Goal: Information Seeking & Learning: Understand process/instructions

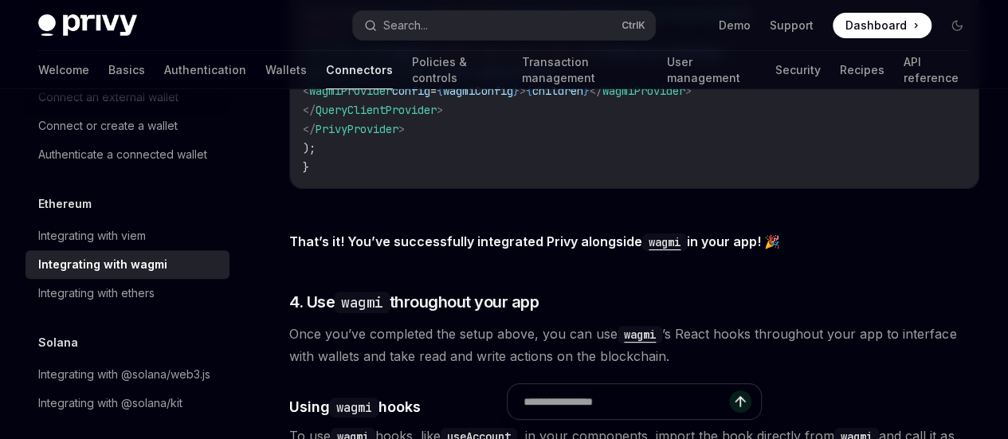
scroll to position [3166, 0]
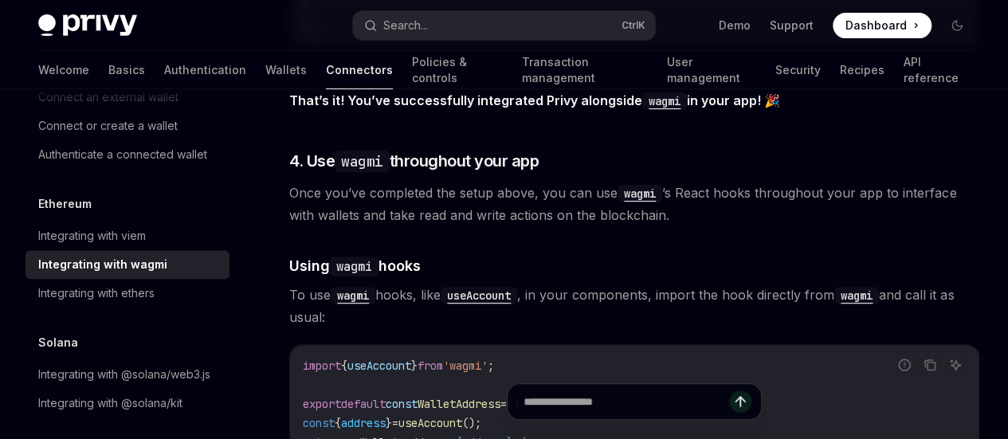
scroll to position [3190, 0]
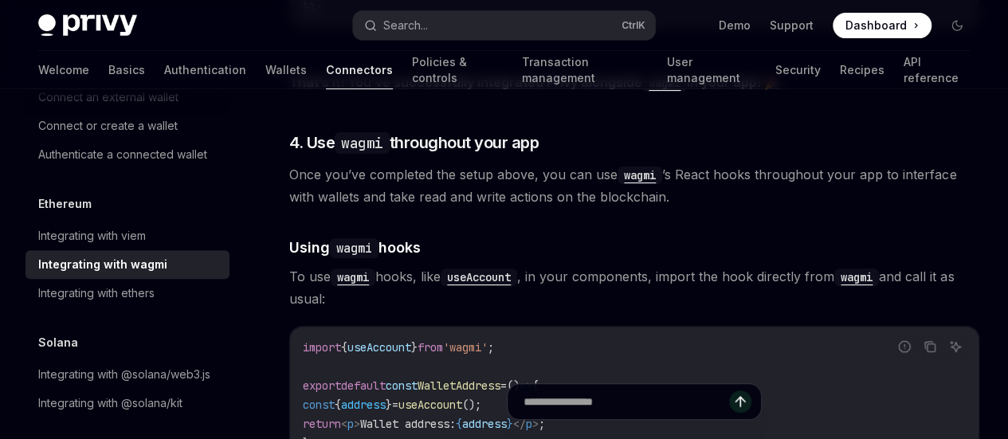
scroll to position [3211, 0]
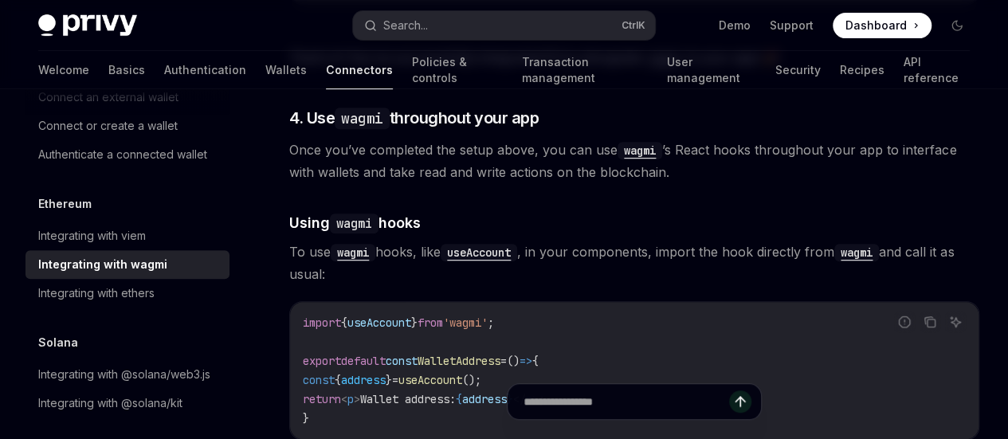
scroll to position [3342, 0]
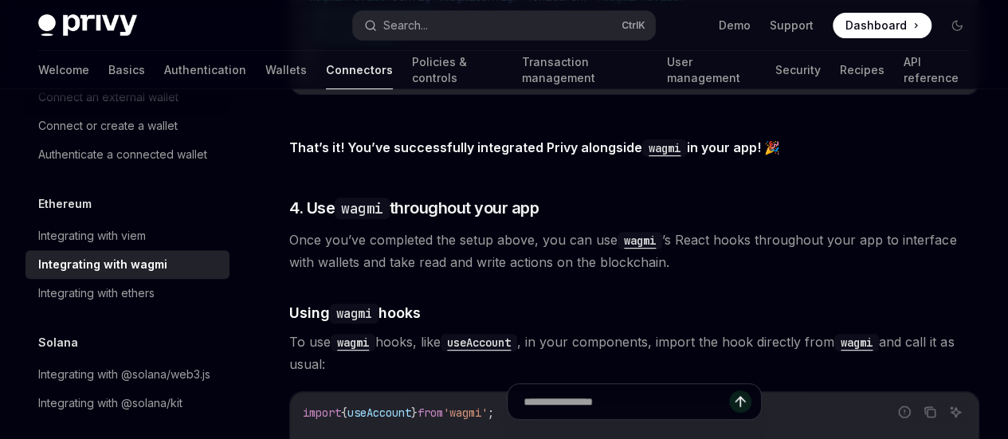
scroll to position [3260, 0]
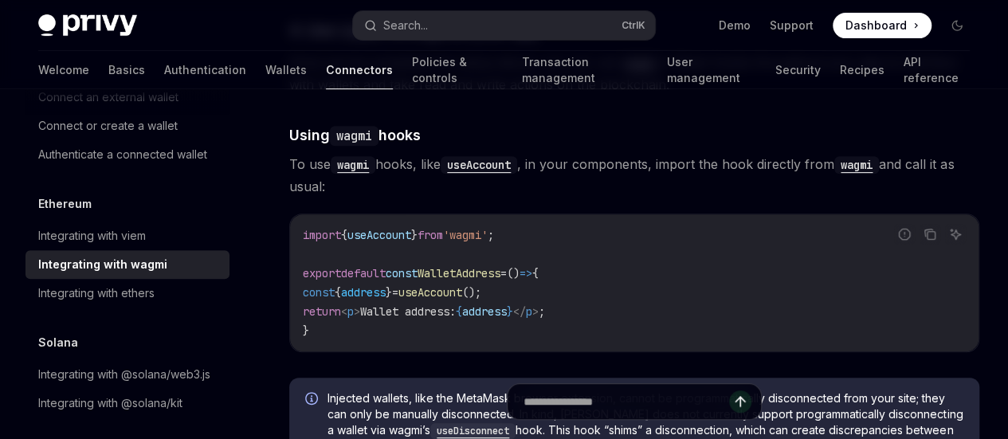
scroll to position [3273, 0]
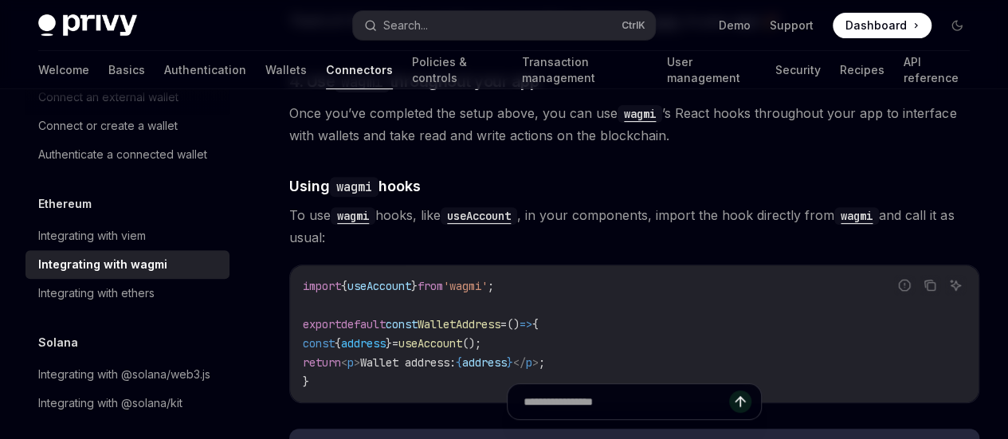
type textarea "*"
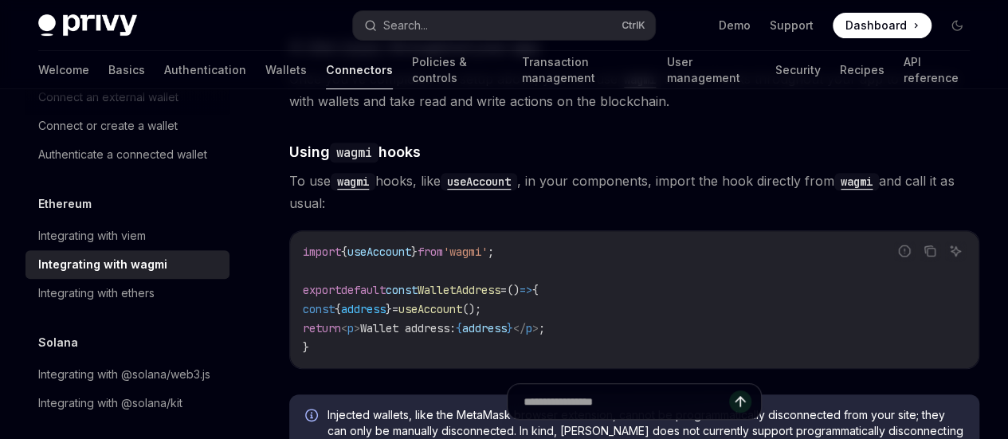
scroll to position [3305, 0]
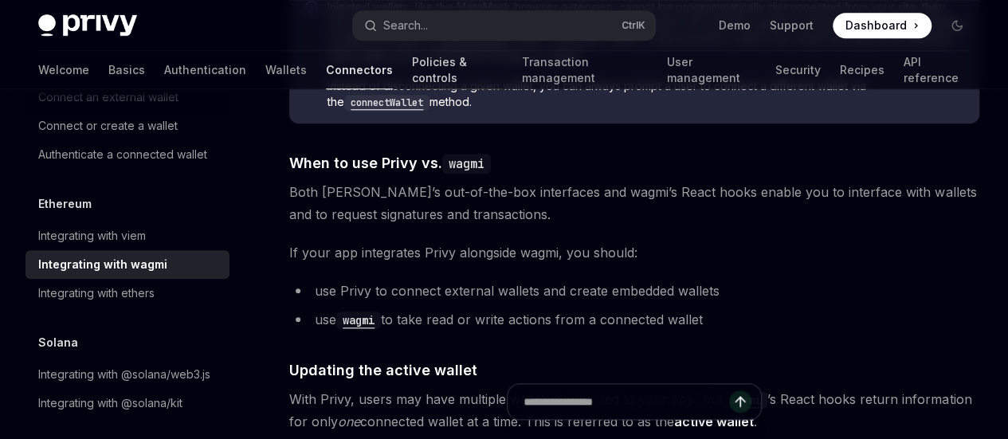
scroll to position [3714, 0]
